Goal: Information Seeking & Learning: Learn about a topic

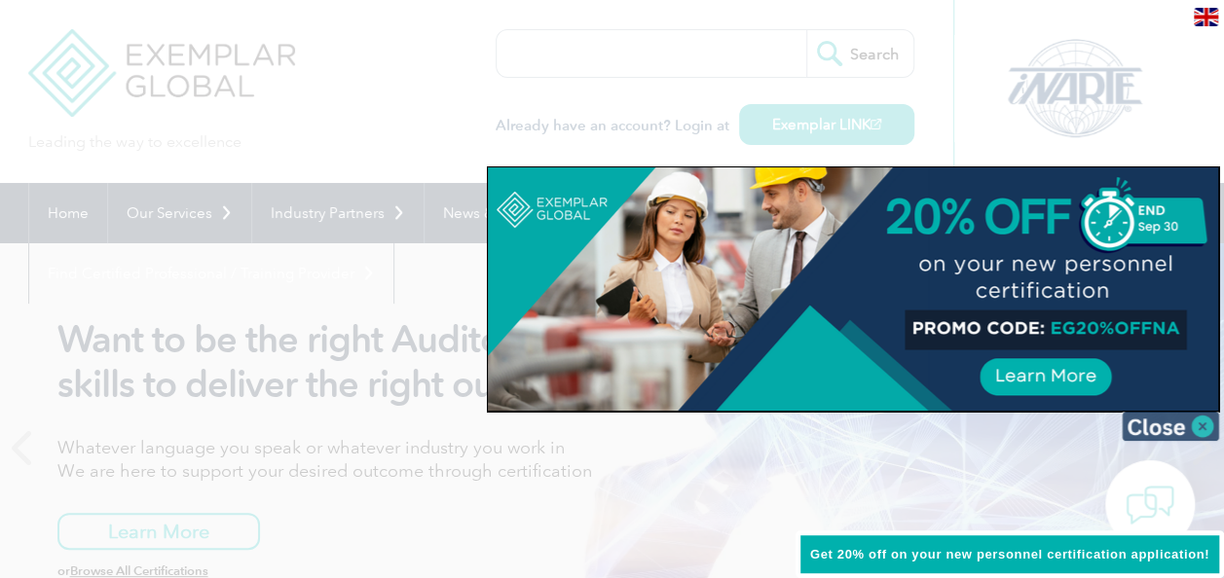
click at [1199, 426] on img at bounding box center [1169, 426] width 97 height 29
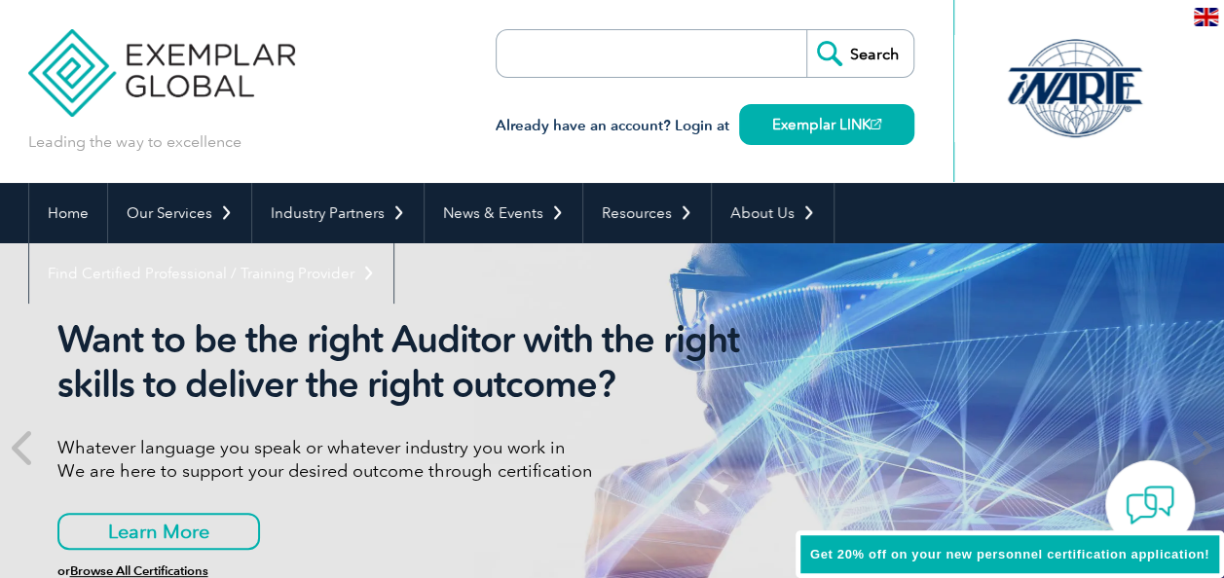
click at [623, 55] on input "search" at bounding box center [608, 53] width 204 height 47
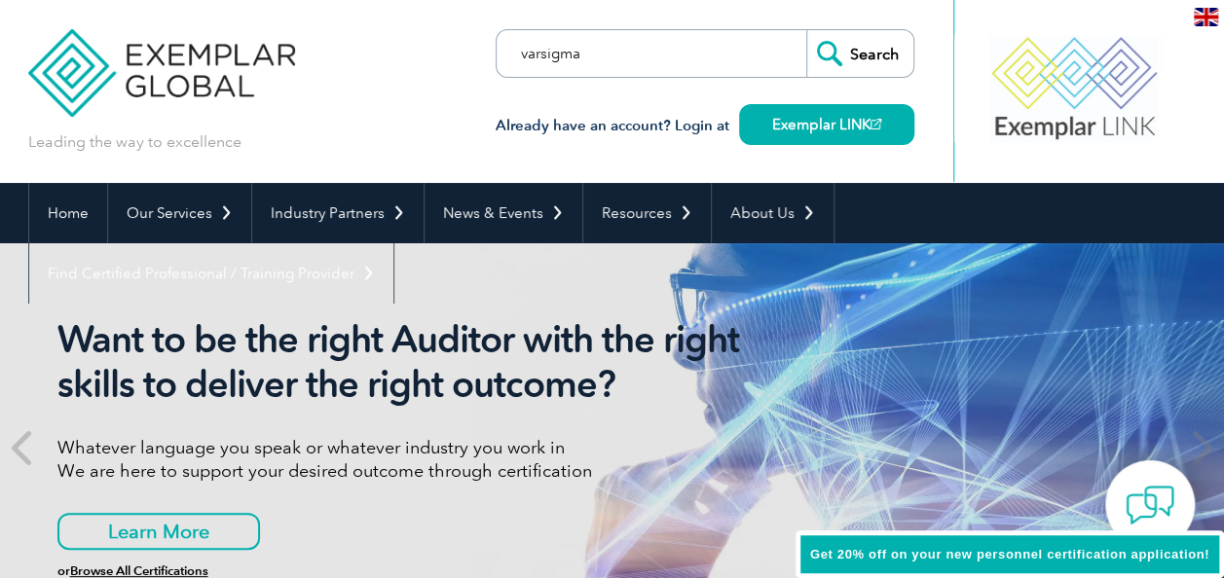
type input "varsigma"
click at [806, 30] on input "Search" at bounding box center [859, 53] width 107 height 47
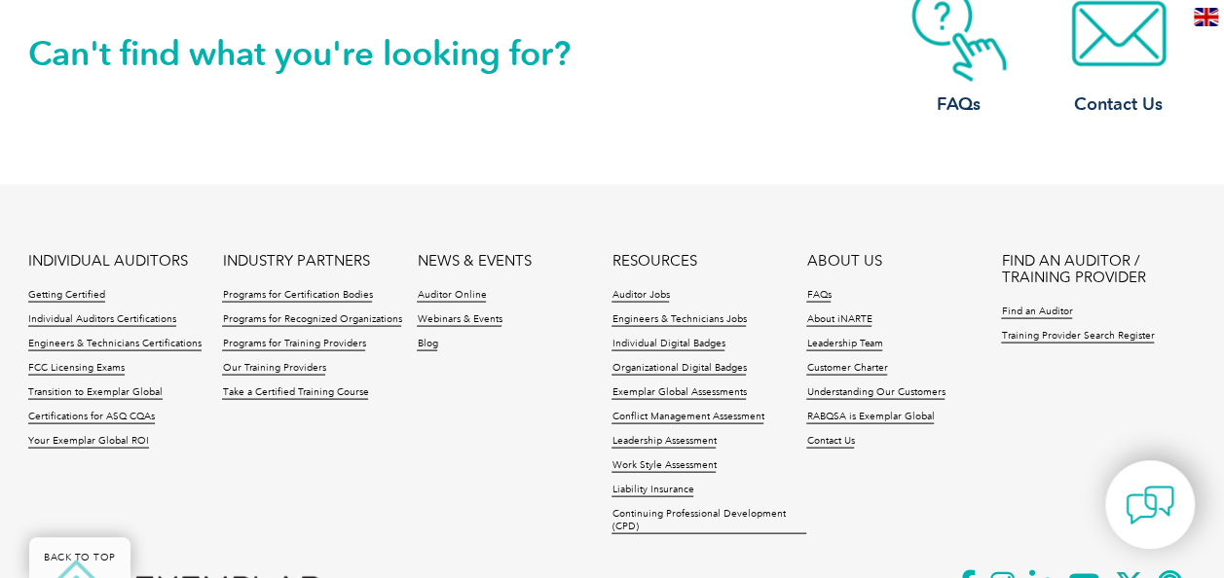
scroll to position [1925, 0]
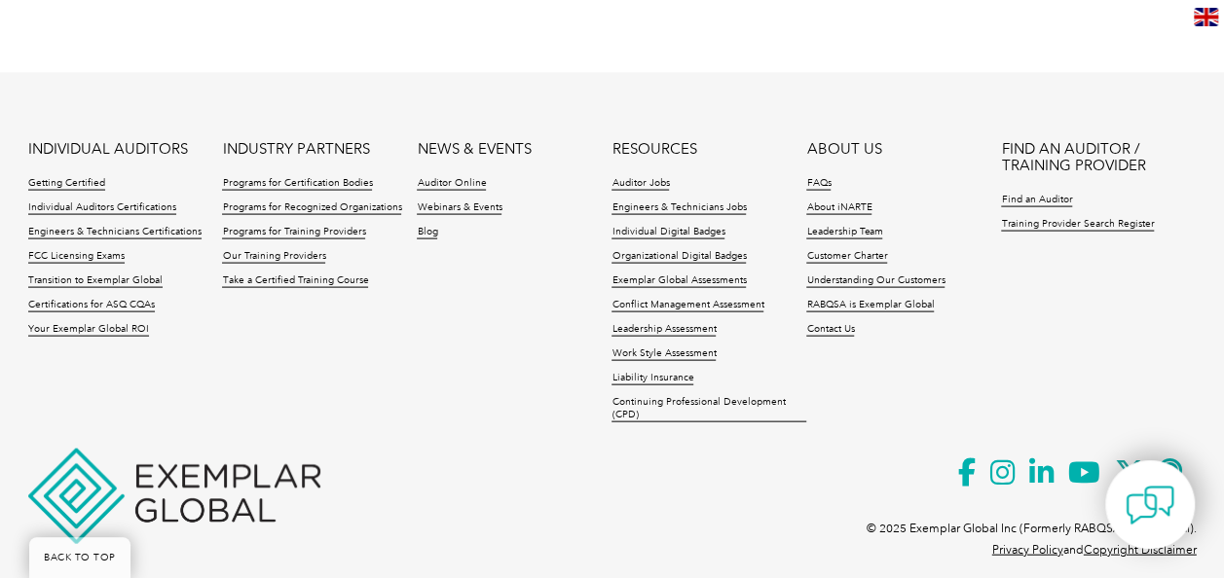
click at [282, 226] on li "Programs for Training Providers" at bounding box center [319, 238] width 195 height 24
click at [280, 250] on link "Our Training Providers" at bounding box center [273, 257] width 103 height 14
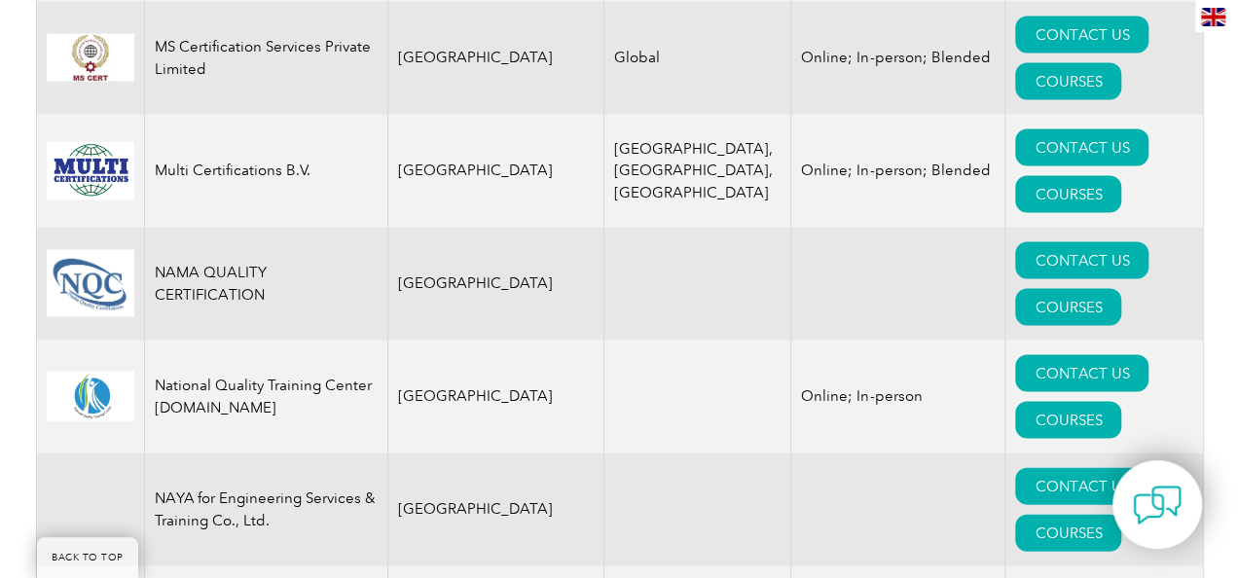
scroll to position [20179, 0]
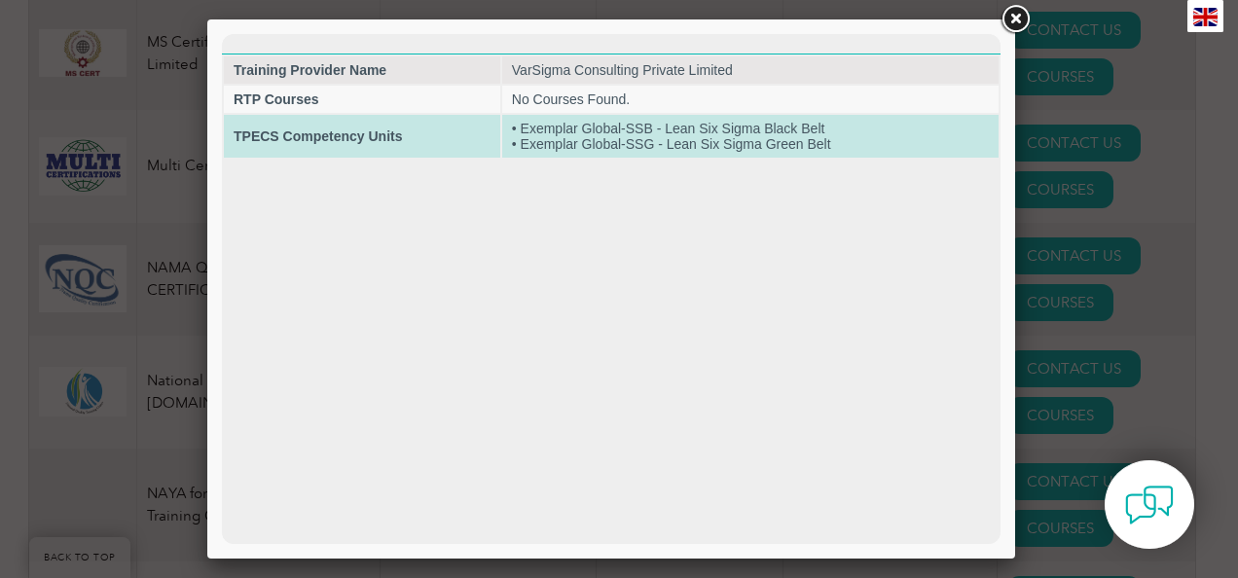
scroll to position [20193, 0]
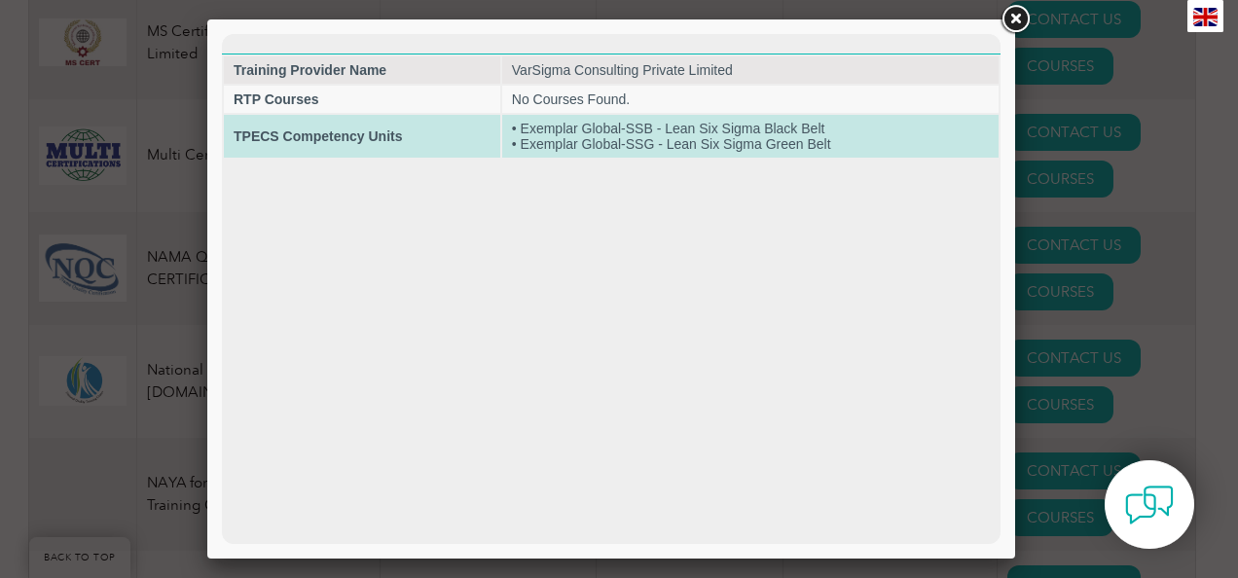
click at [615, 139] on td "• Exemplar Global-SSB - Lean Six Sigma Black Belt • Exemplar Global-SSG - Lean …" at bounding box center [750, 136] width 496 height 43
click at [358, 130] on strong "TPECS Competency Units" at bounding box center [318, 136] width 168 height 16
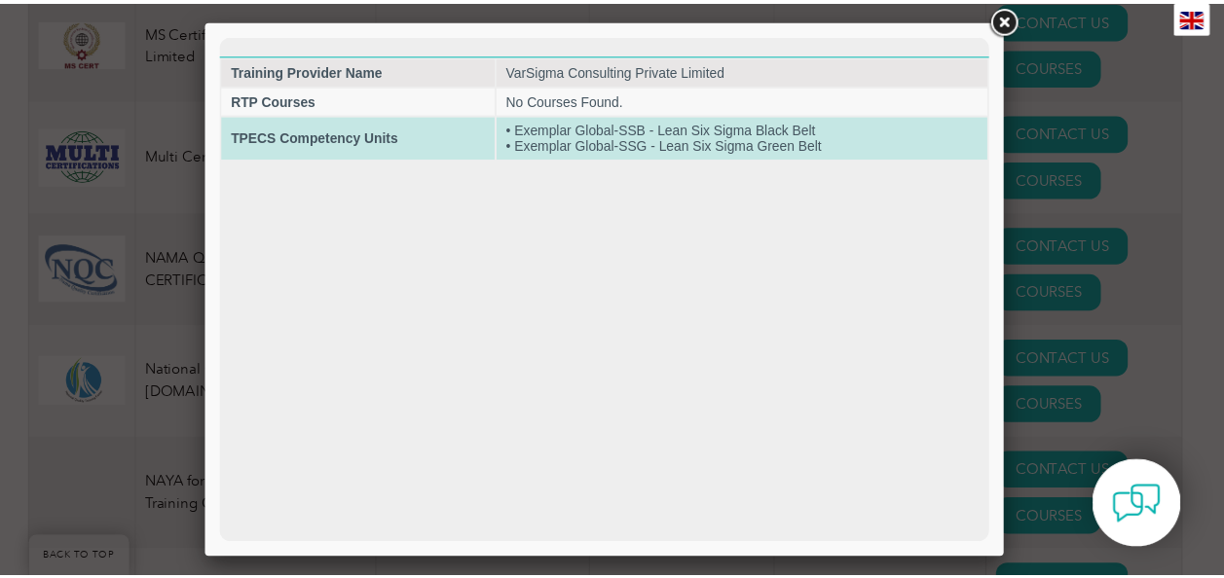
scroll to position [20208, 0]
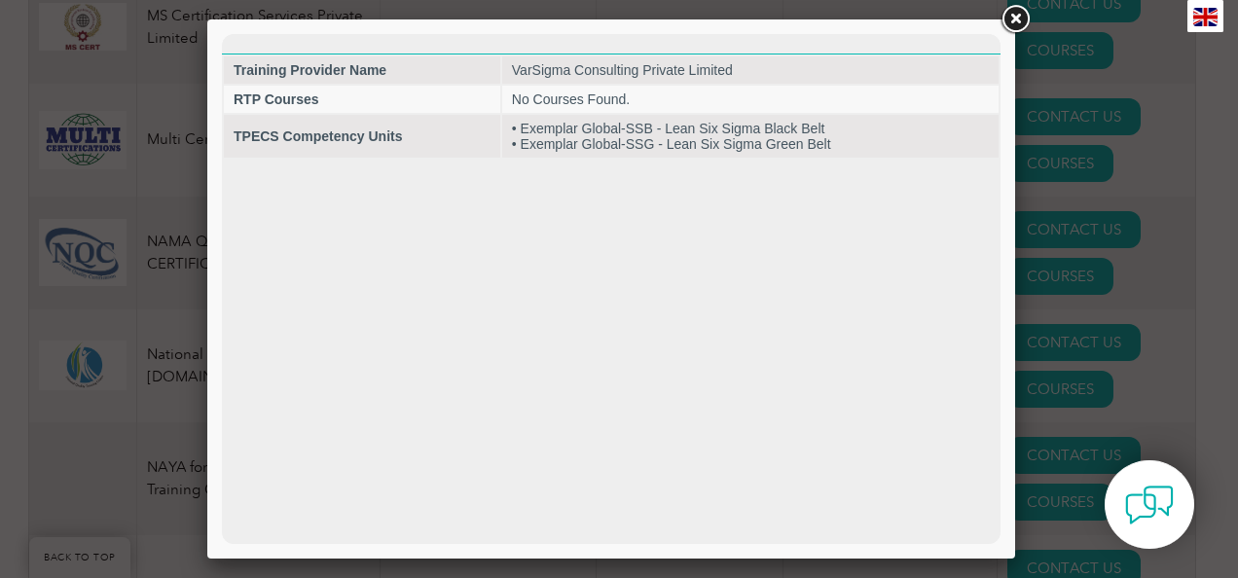
click at [1009, 16] on link at bounding box center [1015, 19] width 35 height 35
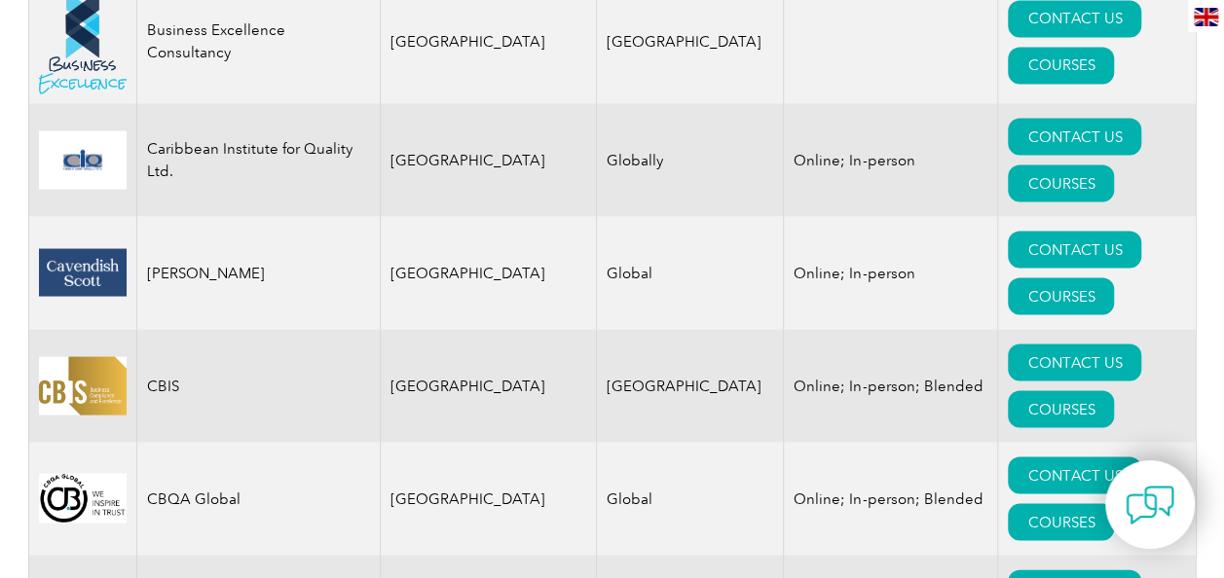
scroll to position [0, 0]
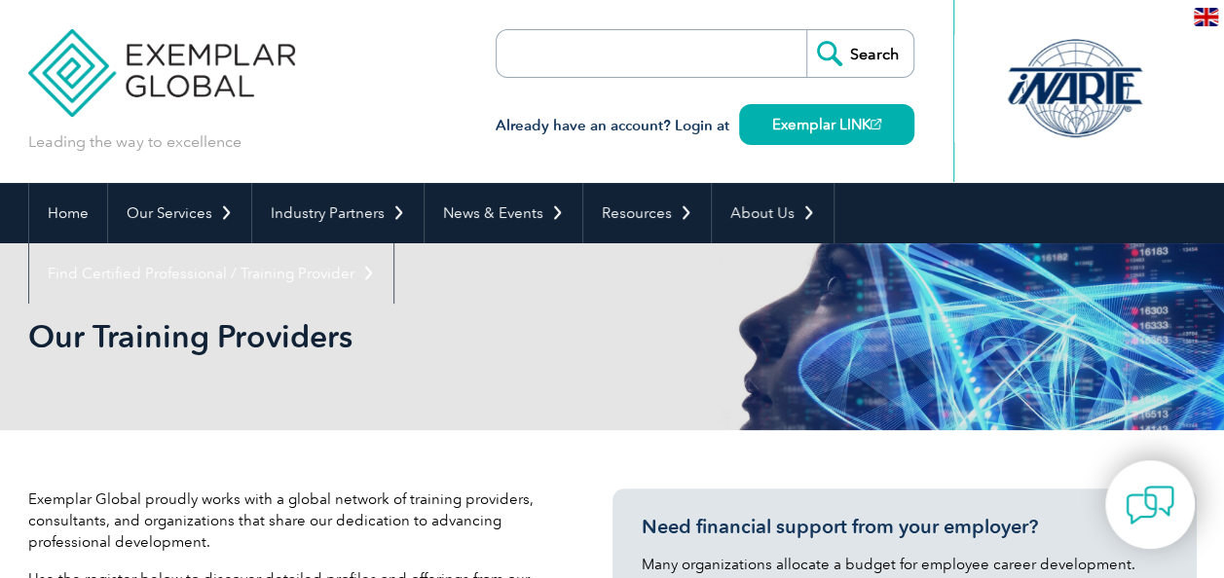
click at [195, 88] on img at bounding box center [162, 58] width 268 height 117
